Goal: Information Seeking & Learning: Learn about a topic

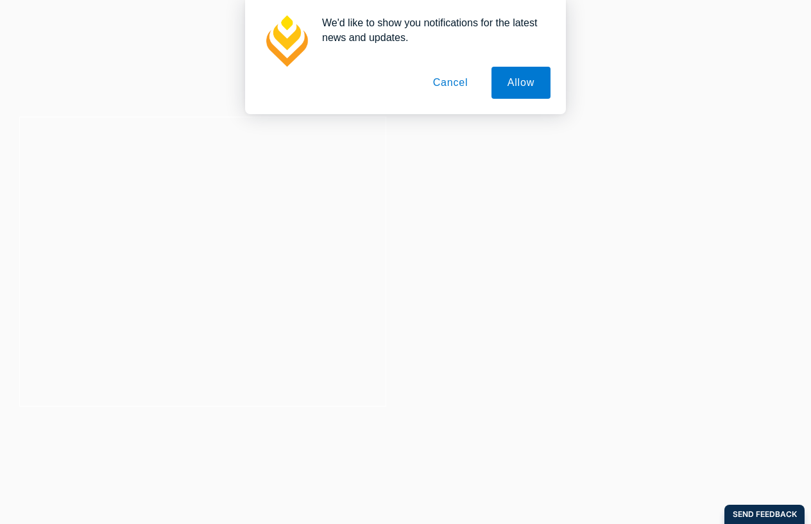
click at [432, 83] on button "Cancel" at bounding box center [450, 83] width 67 height 32
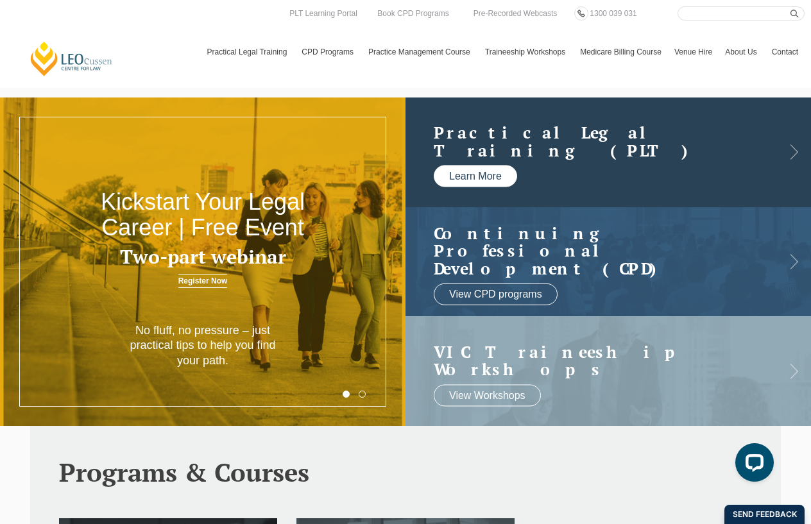
click at [482, 179] on link "Learn More" at bounding box center [475, 176] width 83 height 22
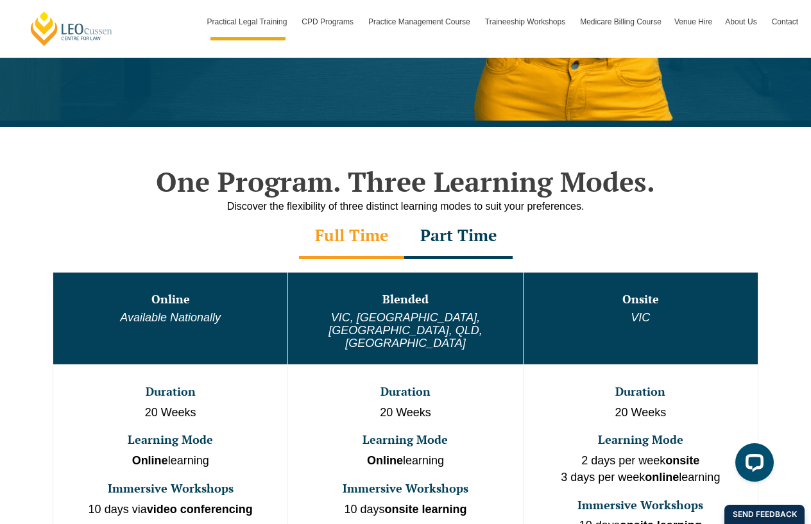
scroll to position [641, 0]
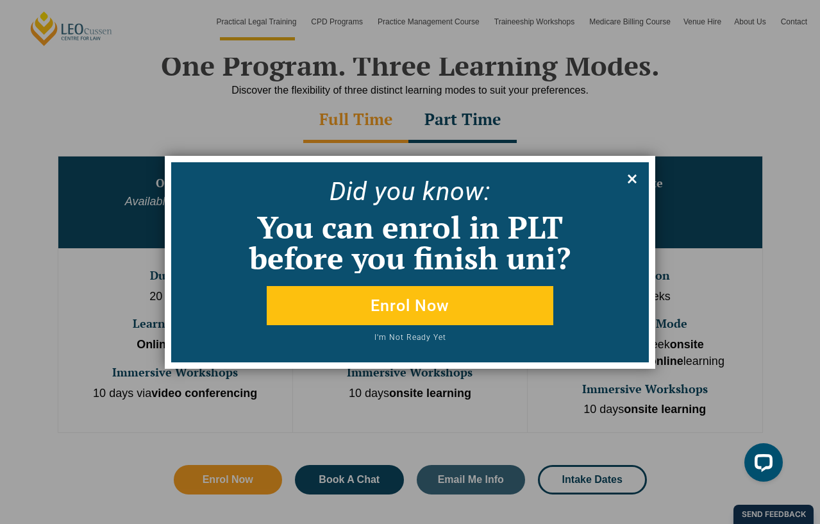
click at [625, 173] on icon at bounding box center [632, 179] width 14 height 14
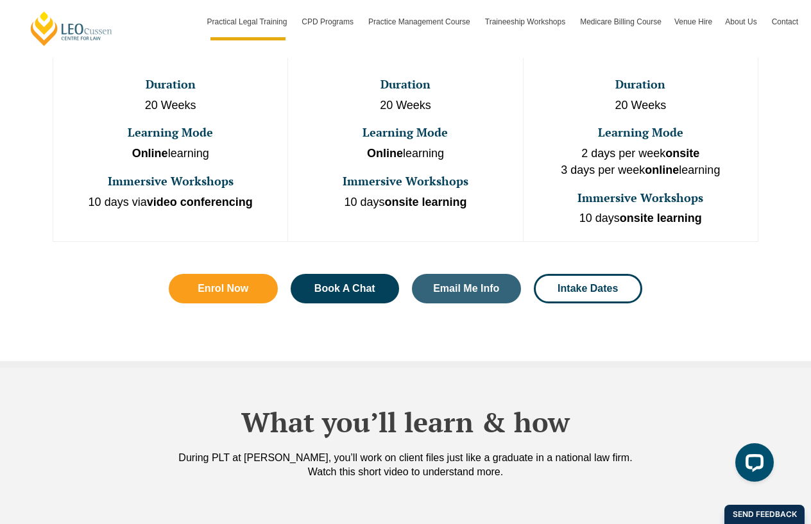
scroll to position [834, 0]
